Goal: Transaction & Acquisition: Purchase product/service

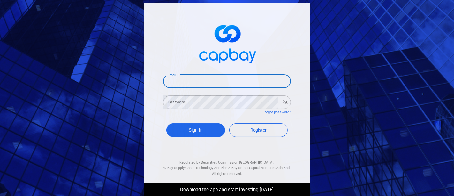
click at [197, 81] on input "Email" at bounding box center [227, 80] width 128 height 13
type input "[EMAIL_ADDRESS][DOMAIN_NAME]"
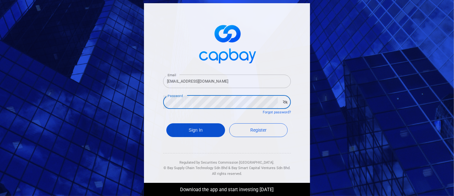
click at [187, 127] on button "Sign In" at bounding box center [195, 130] width 59 height 14
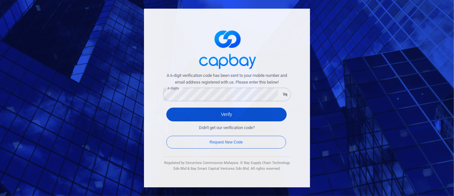
click at [227, 112] on button "Verify" at bounding box center [226, 114] width 120 height 14
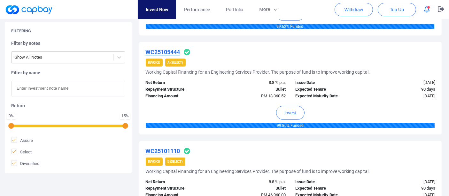
scroll to position [745, 0]
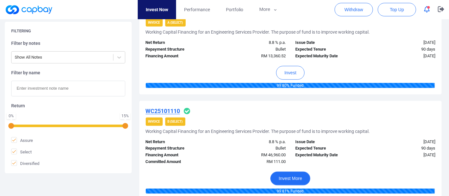
click at [301, 174] on button "Invest More" at bounding box center [290, 178] width 40 height 14
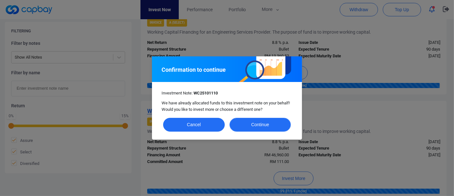
click at [262, 121] on button "Continue" at bounding box center [261, 125] width 62 height 14
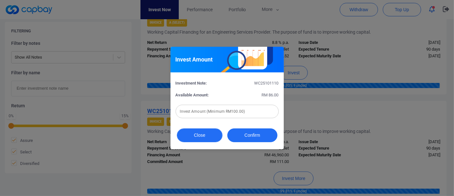
click at [197, 136] on button "Close" at bounding box center [200, 135] width 46 height 14
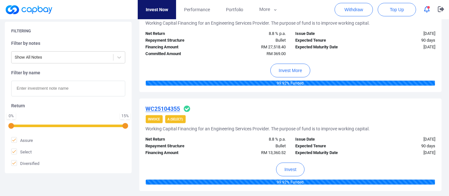
scroll to position [994, 0]
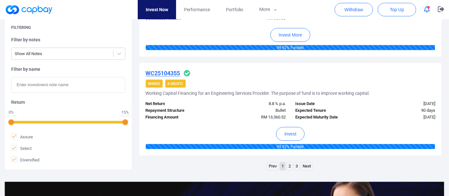
click at [291, 164] on link "2" at bounding box center [289, 166] width 5 height 8
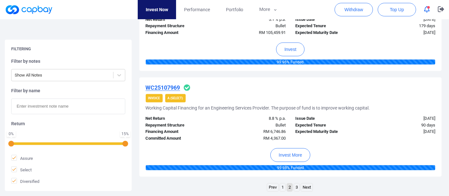
scroll to position [1001, 0]
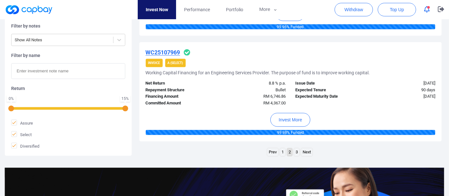
click at [297, 148] on link "3" at bounding box center [296, 152] width 5 height 8
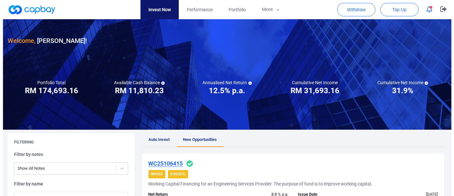
scroll to position [0, 0]
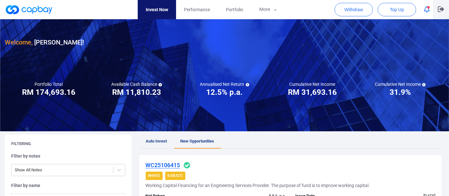
click at [440, 9] on icon "button" at bounding box center [441, 9] width 6 height 6
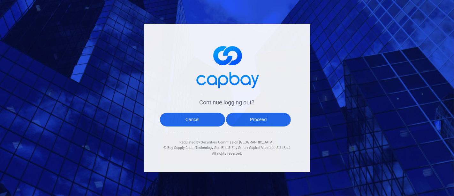
click at [262, 120] on button "Proceed" at bounding box center [258, 119] width 65 height 14
